Goal: Task Accomplishment & Management: Manage account settings

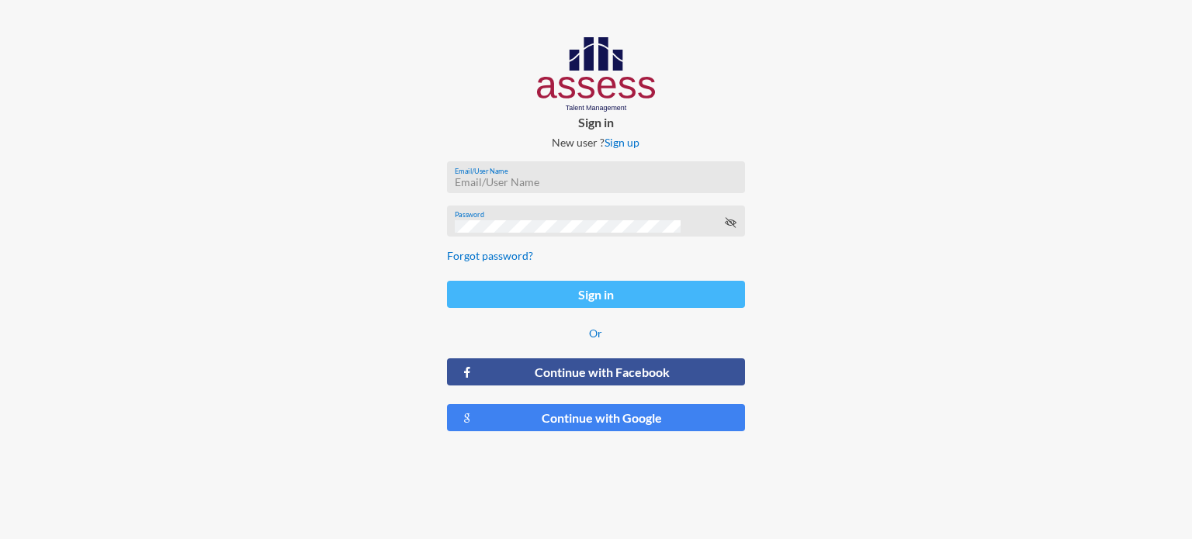
type input "[EMAIL_ADDRESS][DOMAIN_NAME]"
click at [604, 296] on button "Sign in" at bounding box center [596, 294] width 298 height 27
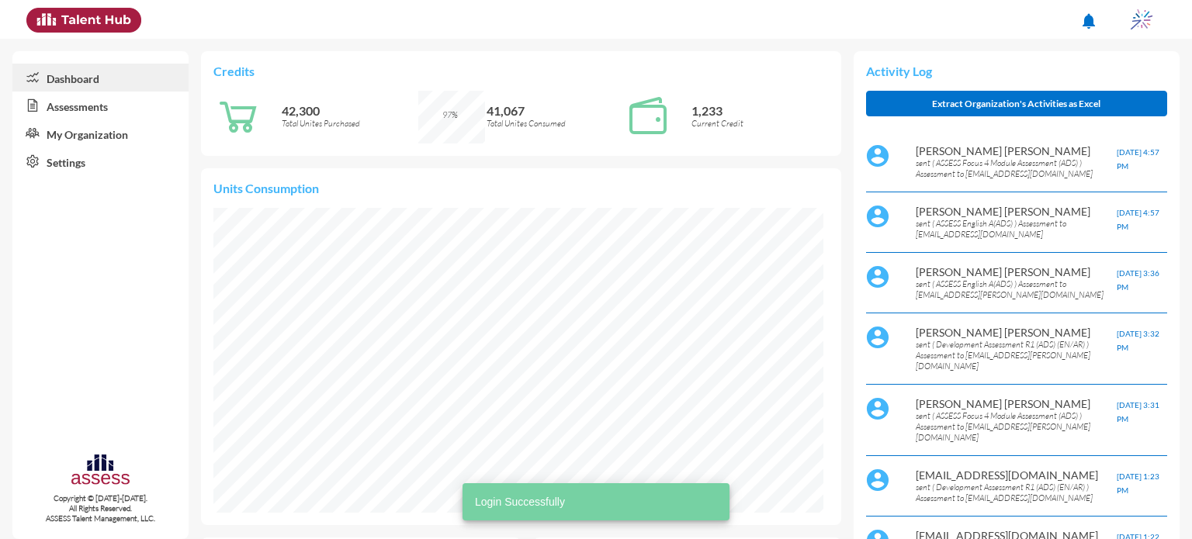
scroll to position [137, 292]
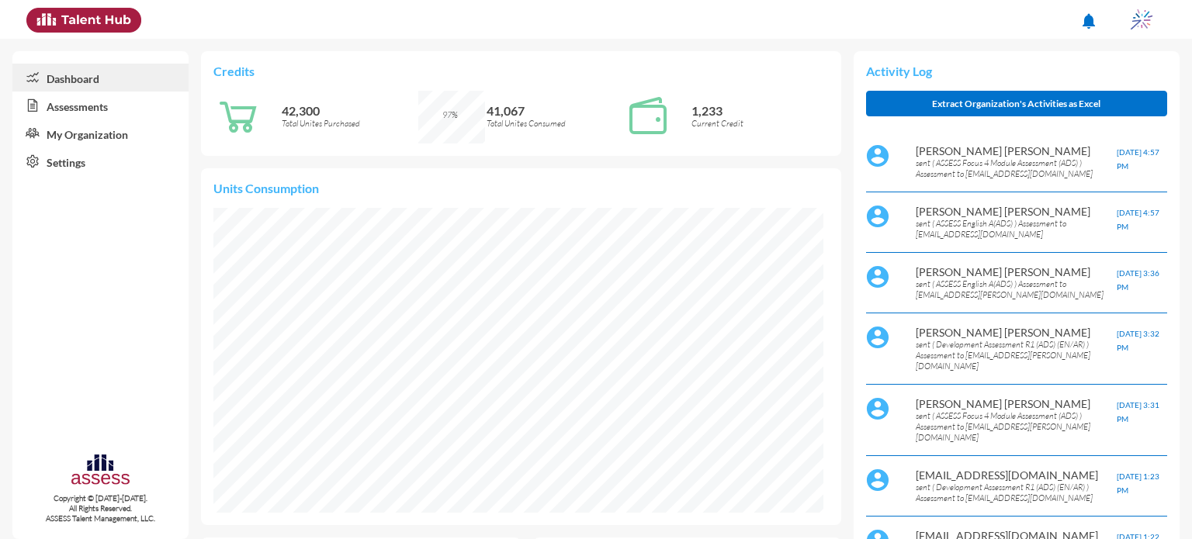
click at [116, 112] on link "Assessments" at bounding box center [100, 106] width 176 height 28
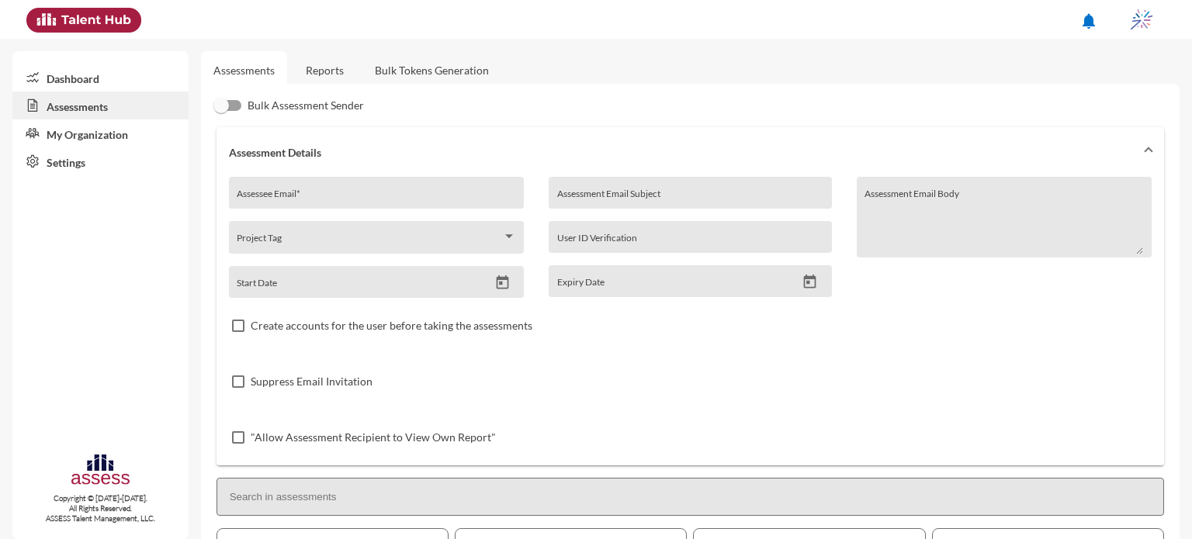
click at [326, 64] on link "Reports" at bounding box center [324, 70] width 63 height 38
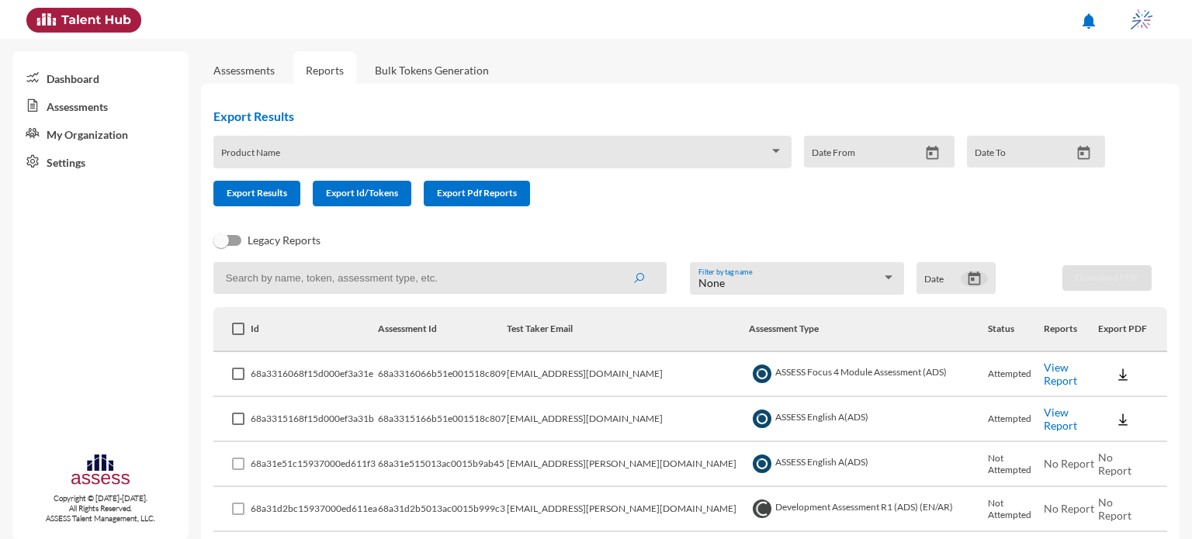
click at [966, 281] on icon "Open calendar" at bounding box center [974, 279] width 16 height 16
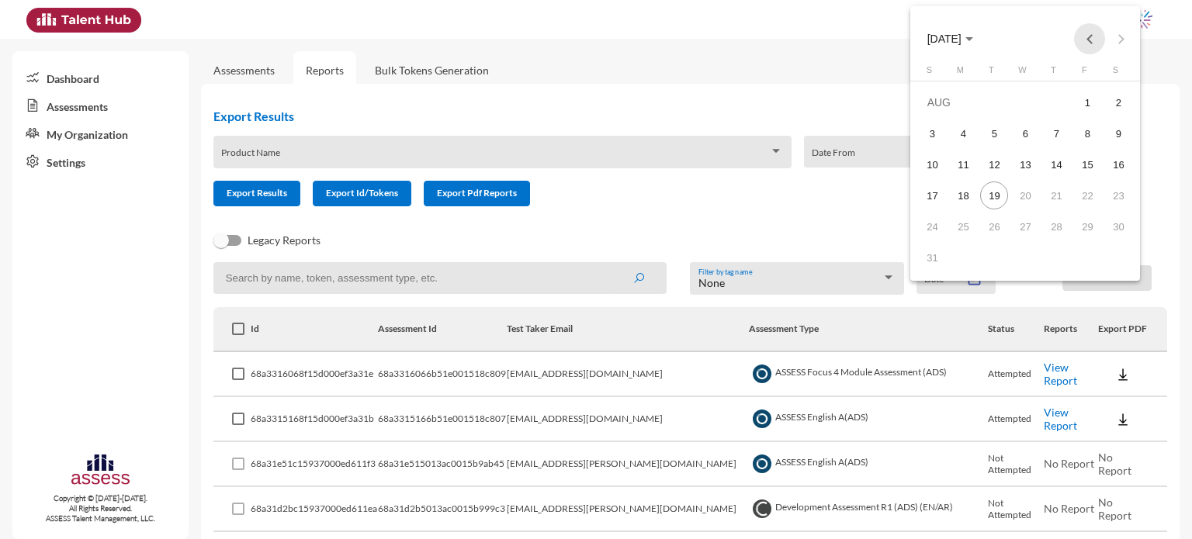
click at [1092, 43] on button "Previous month" at bounding box center [1089, 38] width 31 height 31
click at [936, 224] on div "22" at bounding box center [932, 227] width 28 height 28
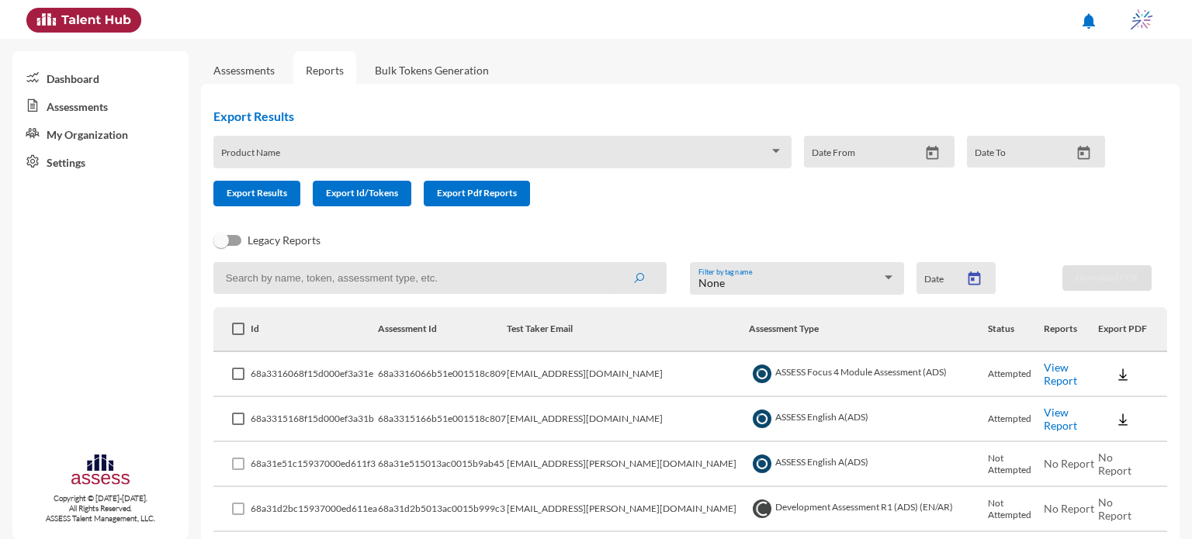
type input "[DATE]"
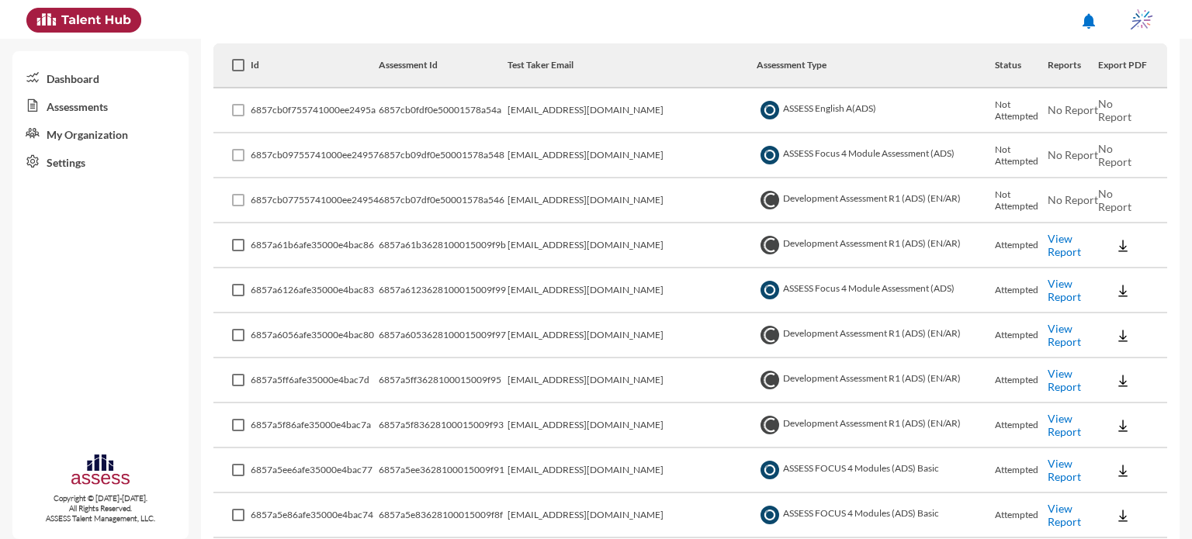
scroll to position [282, 0]
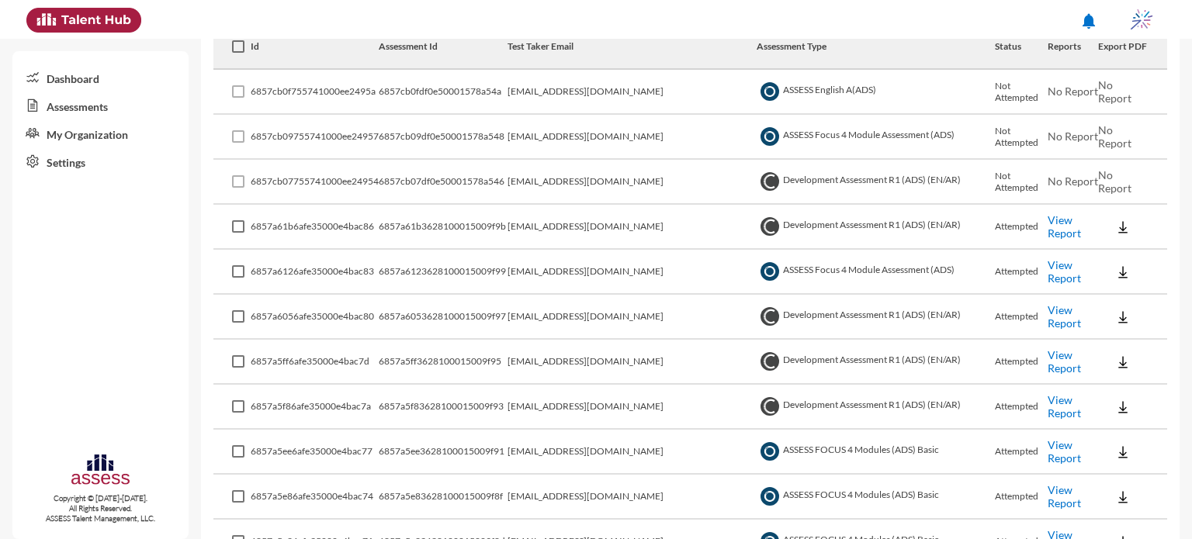
click at [1071, 268] on link "View Report" at bounding box center [1063, 271] width 33 height 26
click at [1105, 269] on button at bounding box center [1123, 272] width 50 height 28
click at [1103, 300] on button "EN" at bounding box center [1131, 299] width 87 height 29
click at [1115, 231] on img at bounding box center [1123, 228] width 16 height 16
click at [1132, 310] on button "Personality / EN" at bounding box center [1139, 313] width 103 height 29
